Goal: Information Seeking & Learning: Learn about a topic

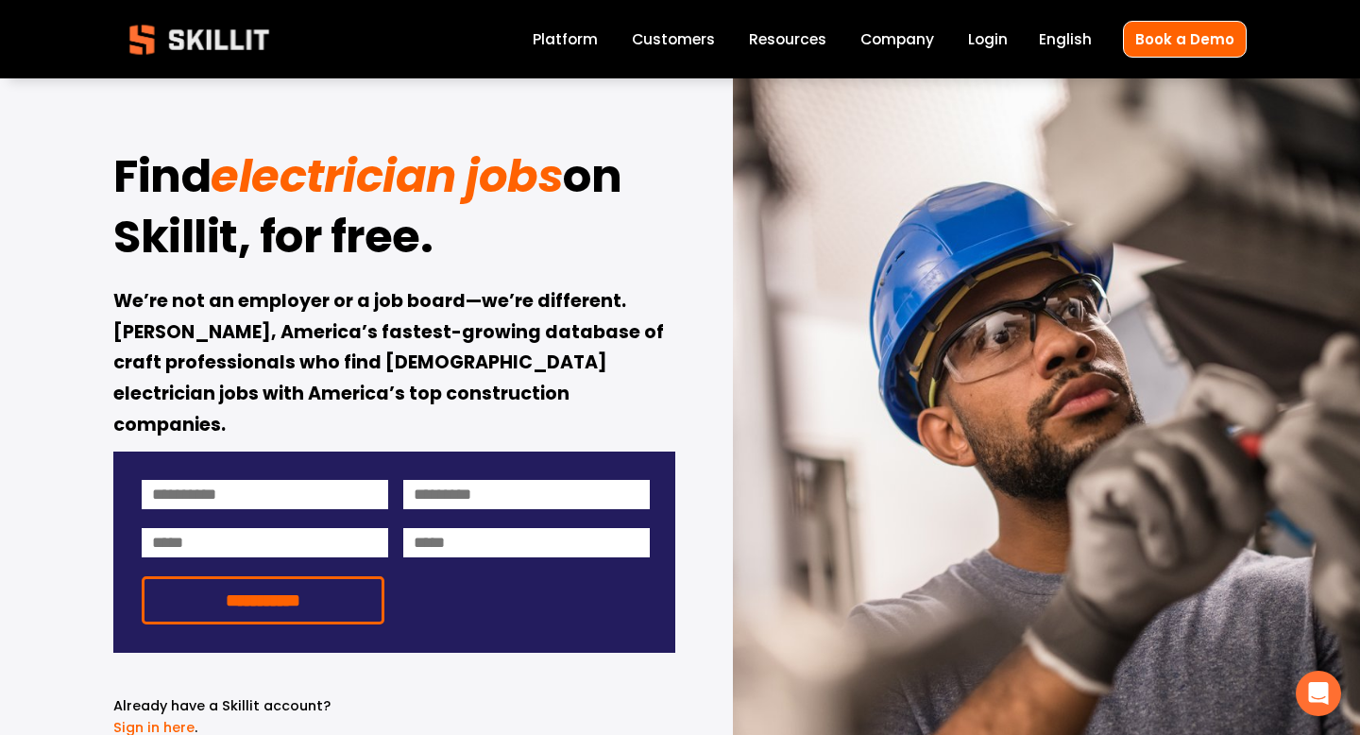
click at [53, 418] on div "**********" at bounding box center [680, 468] width 1360 height 780
click at [637, 254] on h1 "Find electrician jobs on Skillit, for free." at bounding box center [393, 208] width 561 height 121
click at [200, 48] on img at bounding box center [199, 39] width 172 height 57
